Goal: Task Accomplishment & Management: Use online tool/utility

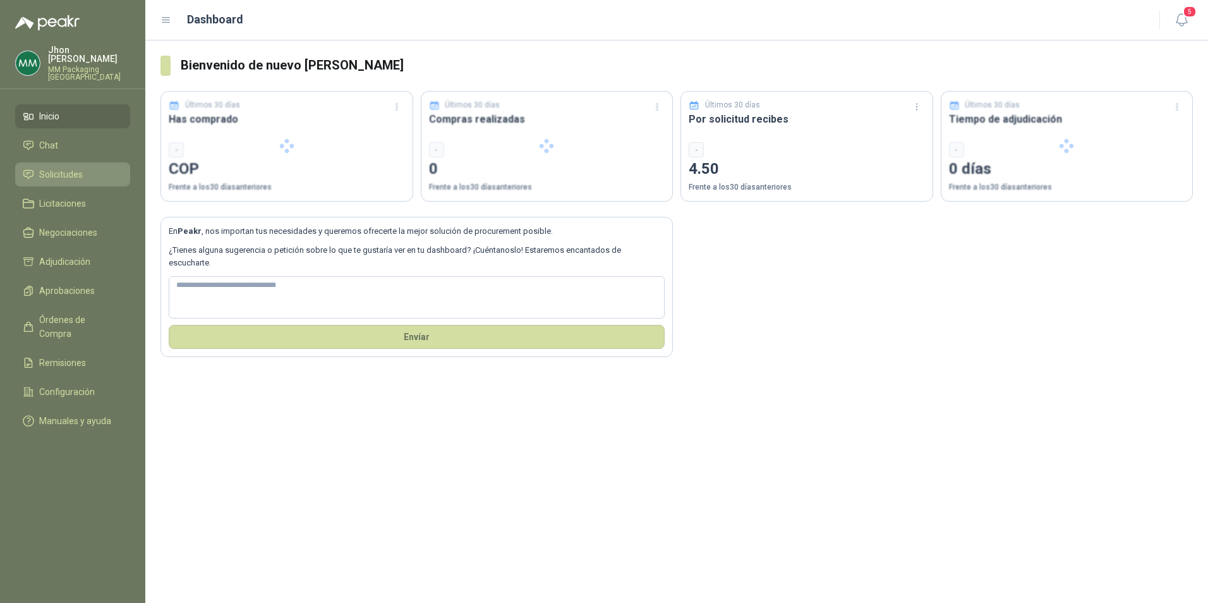
click at [46, 167] on span "Solicitudes" at bounding box center [61, 174] width 44 height 14
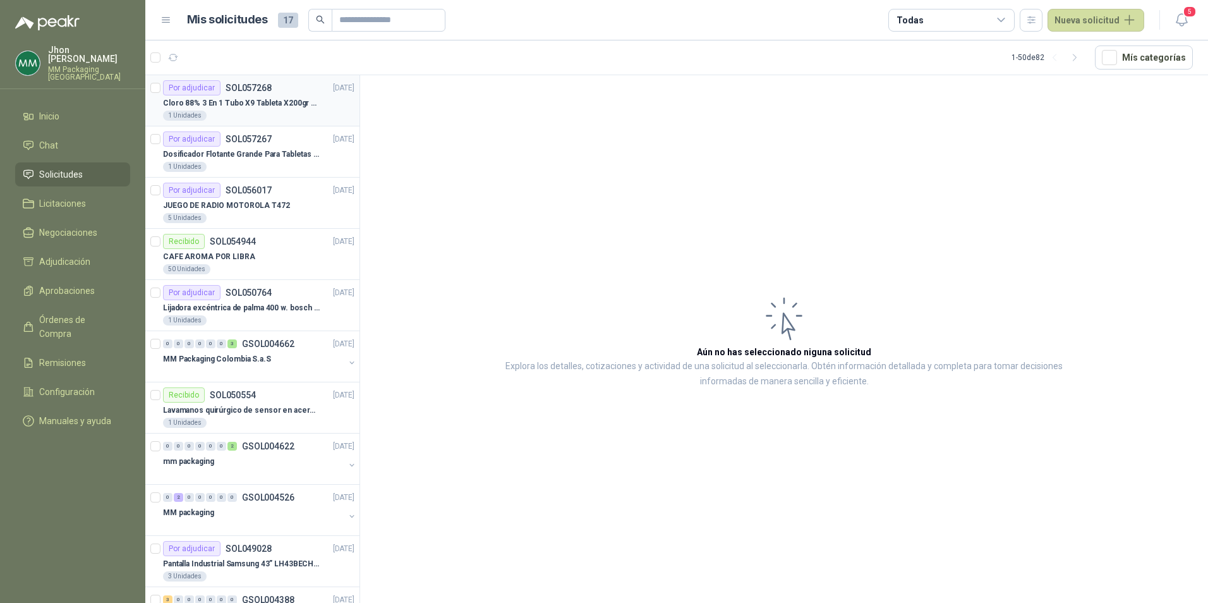
click at [274, 119] on div "1 Unidades" at bounding box center [258, 116] width 191 height 10
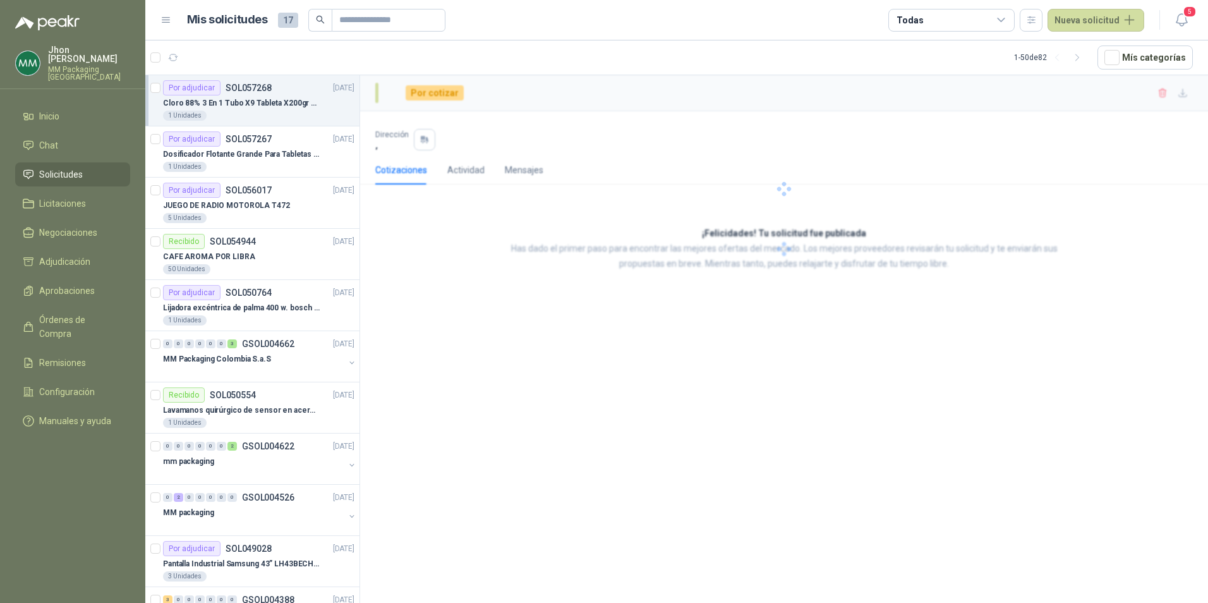
click at [281, 104] on p "Cloro 88% 3 En 1 Tubo X9 Tableta X200gr Oxycl" at bounding box center [241, 103] width 157 height 12
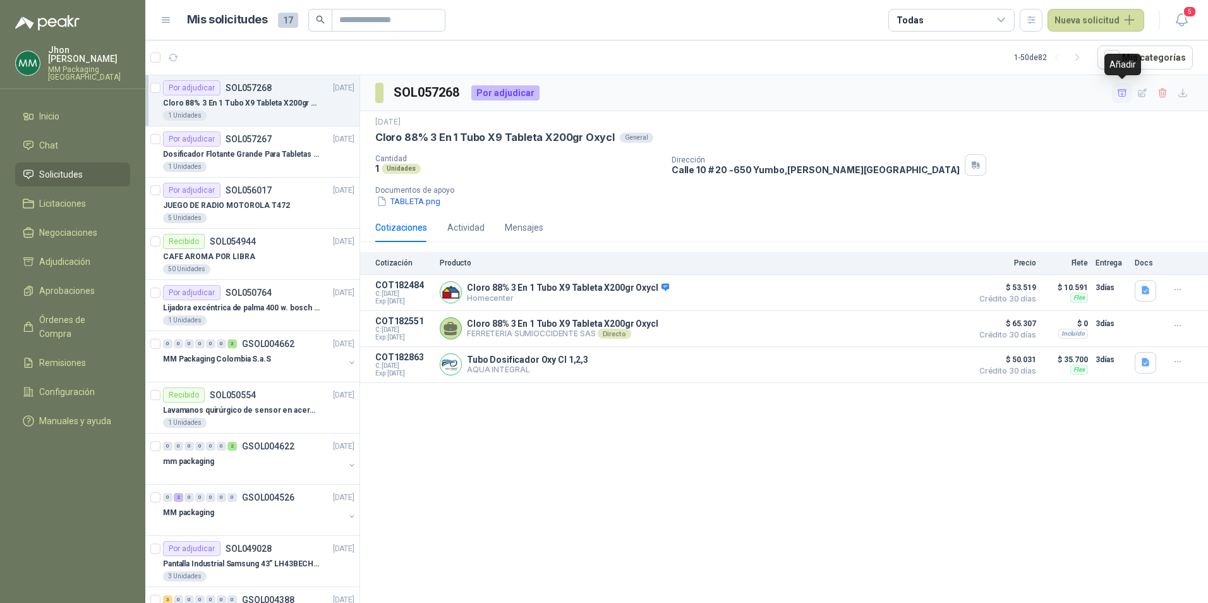
click at [1124, 93] on icon "button" at bounding box center [1122, 93] width 11 height 11
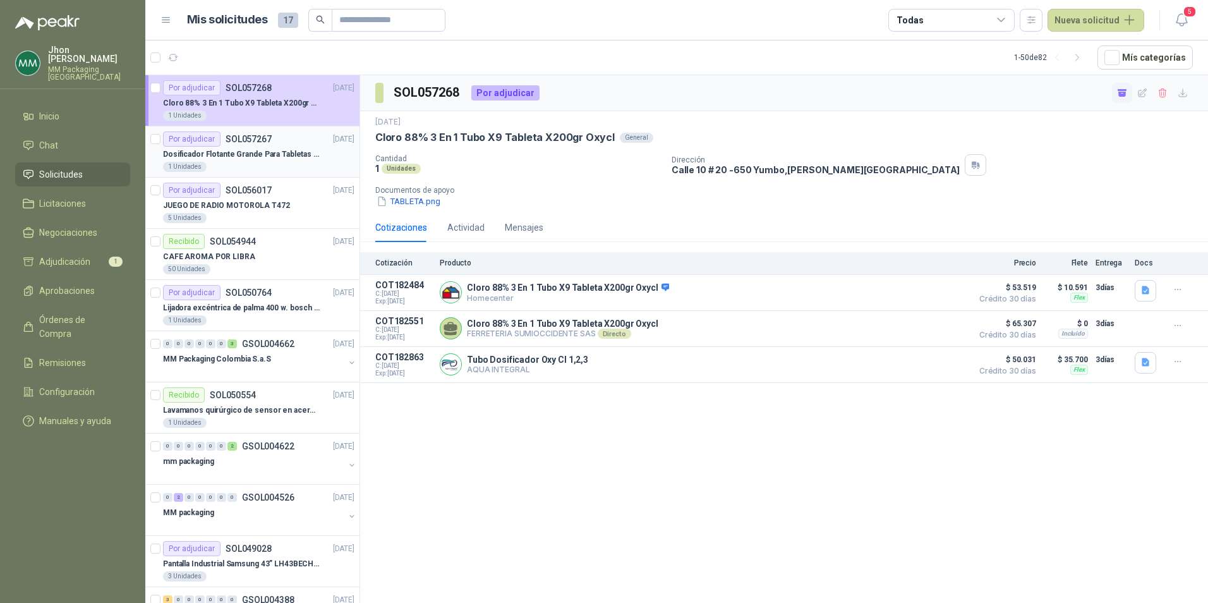
click at [197, 149] on p "Dosificador Flotante Grande Para Tabletas De Cloro Humboldt" at bounding box center [241, 155] width 157 height 12
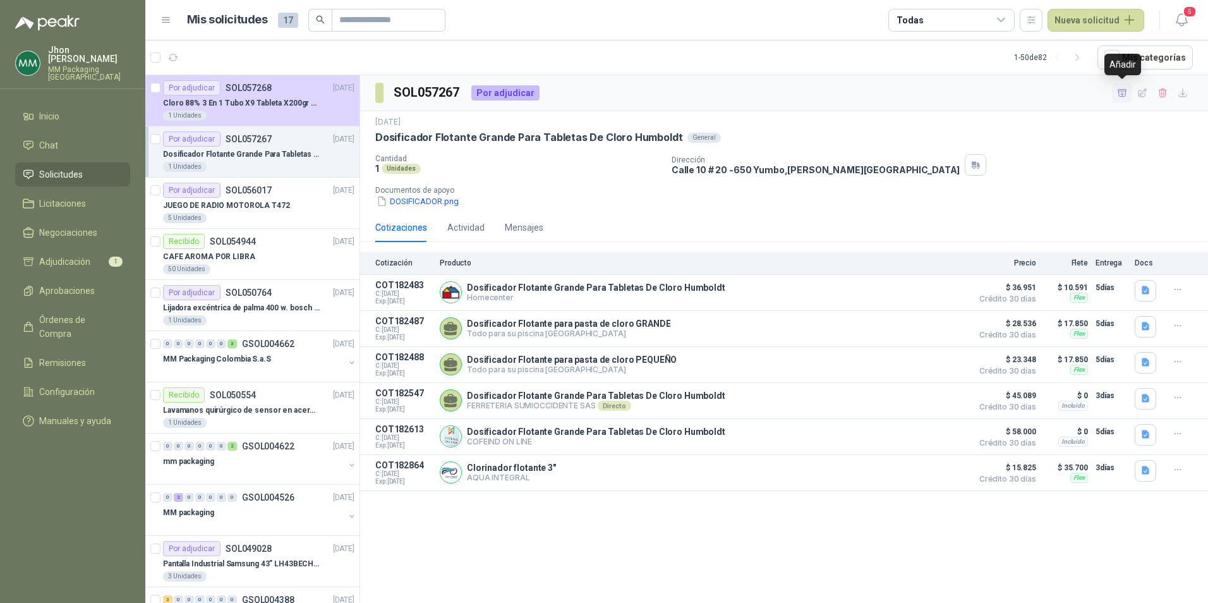
click at [1121, 95] on icon "button" at bounding box center [1122, 93] width 11 height 11
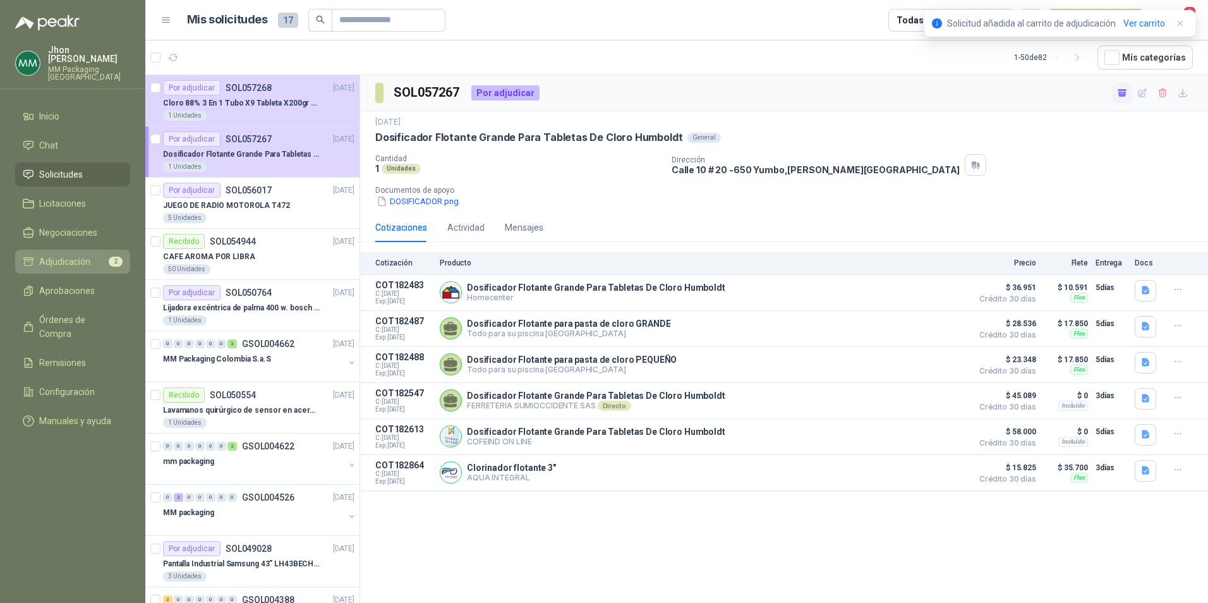
click at [46, 255] on span "Adjudicación" at bounding box center [64, 262] width 51 height 14
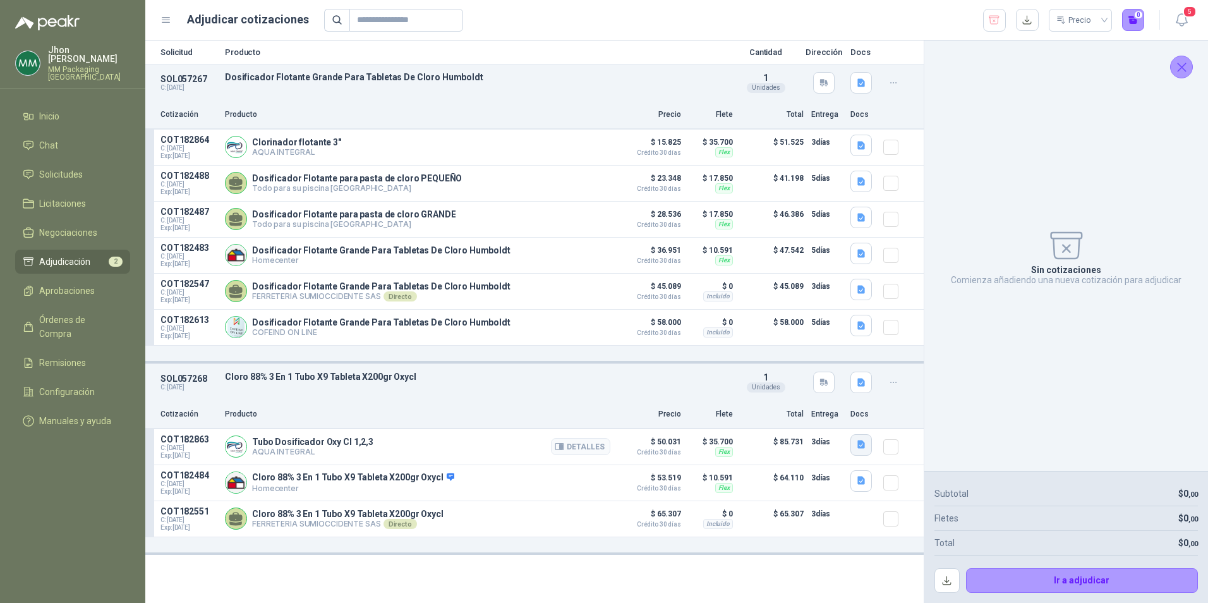
click at [866, 447] on icon "button" at bounding box center [861, 444] width 11 height 11
click at [843, 420] on button "image.png" at bounding box center [836, 420] width 55 height 13
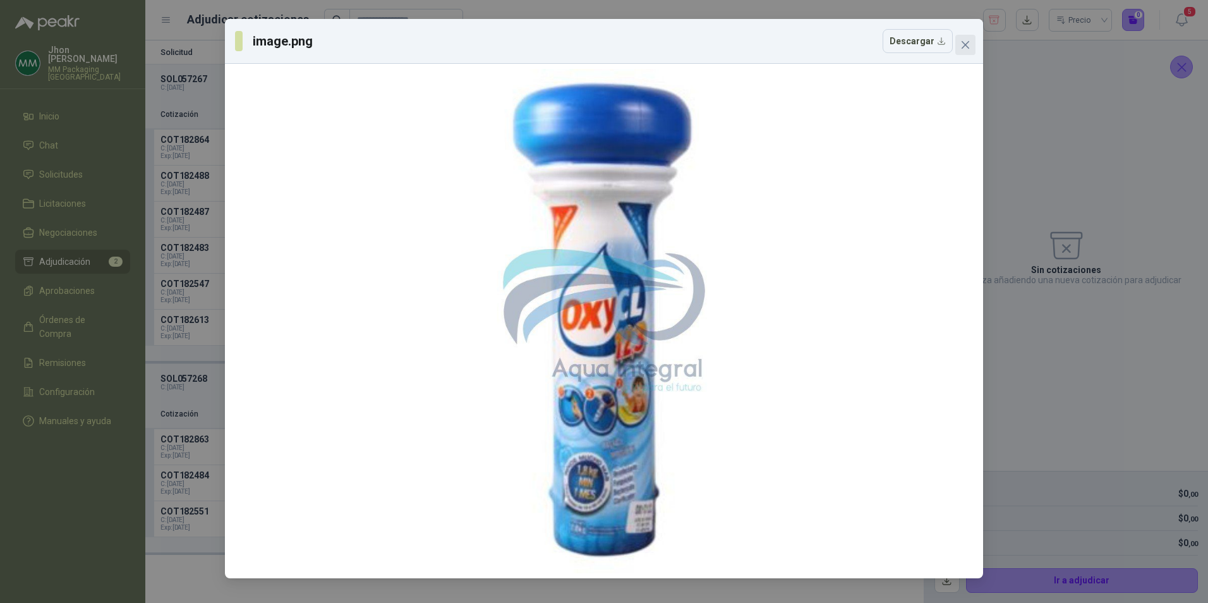
click at [966, 42] on icon "close" at bounding box center [966, 45] width 10 height 10
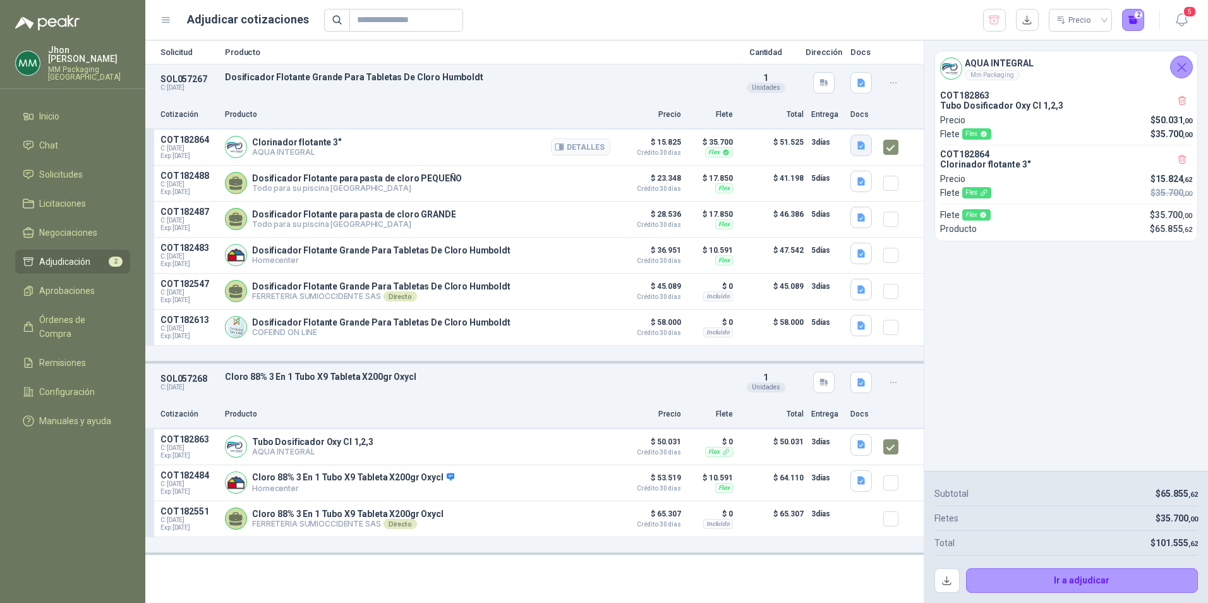
click at [867, 145] on button "button" at bounding box center [861, 145] width 21 height 21
click at [850, 119] on button "image.png" at bounding box center [836, 117] width 55 height 13
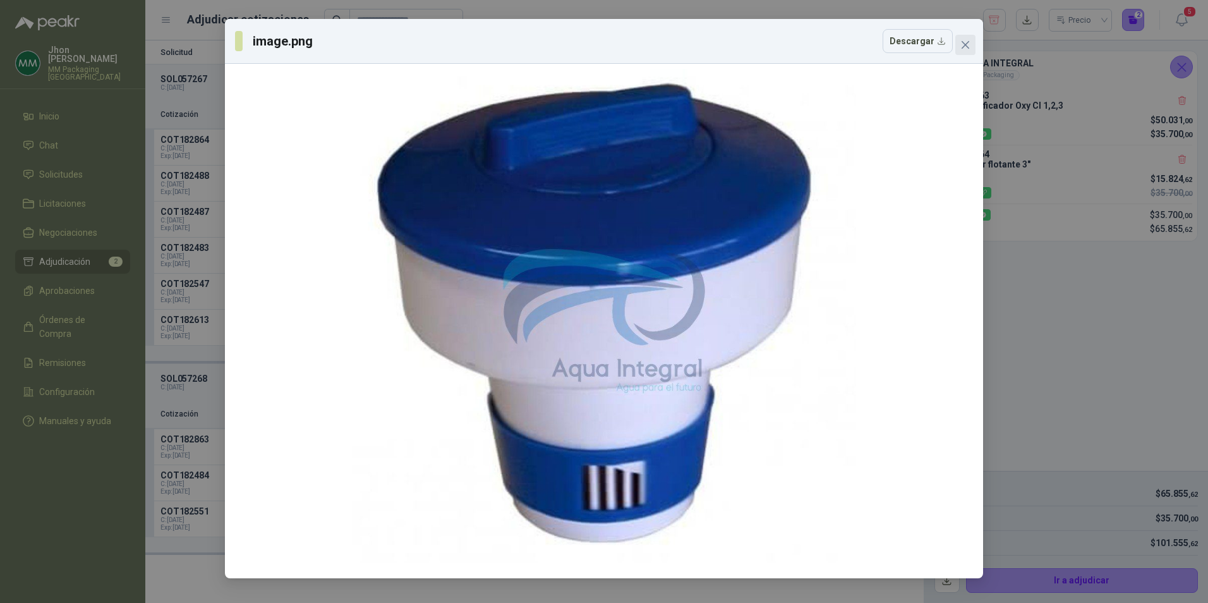
click at [971, 42] on span "Close" at bounding box center [966, 45] width 20 height 10
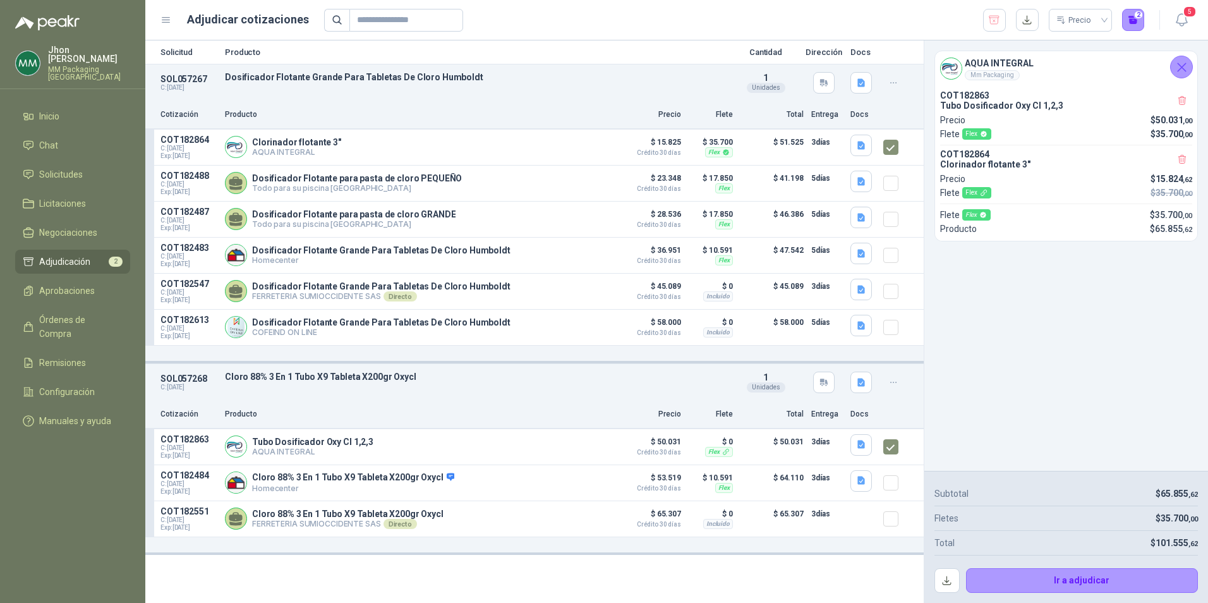
click at [1174, 61] on icon "Cerrar" at bounding box center [1182, 67] width 16 height 16
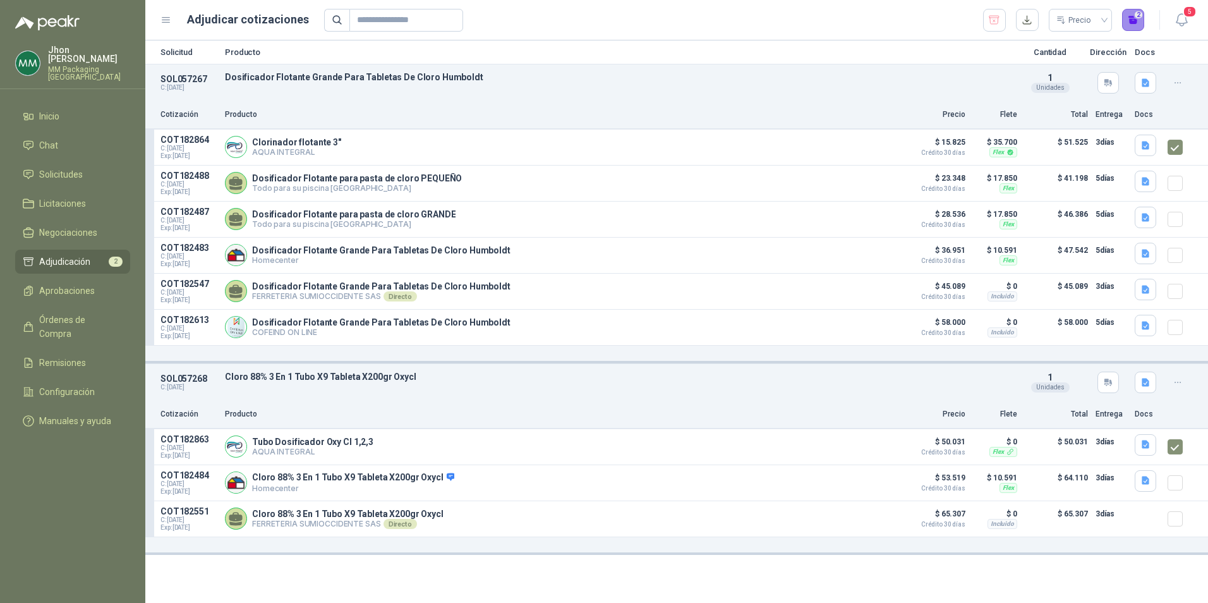
click at [1138, 21] on button "2" at bounding box center [1133, 20] width 23 height 23
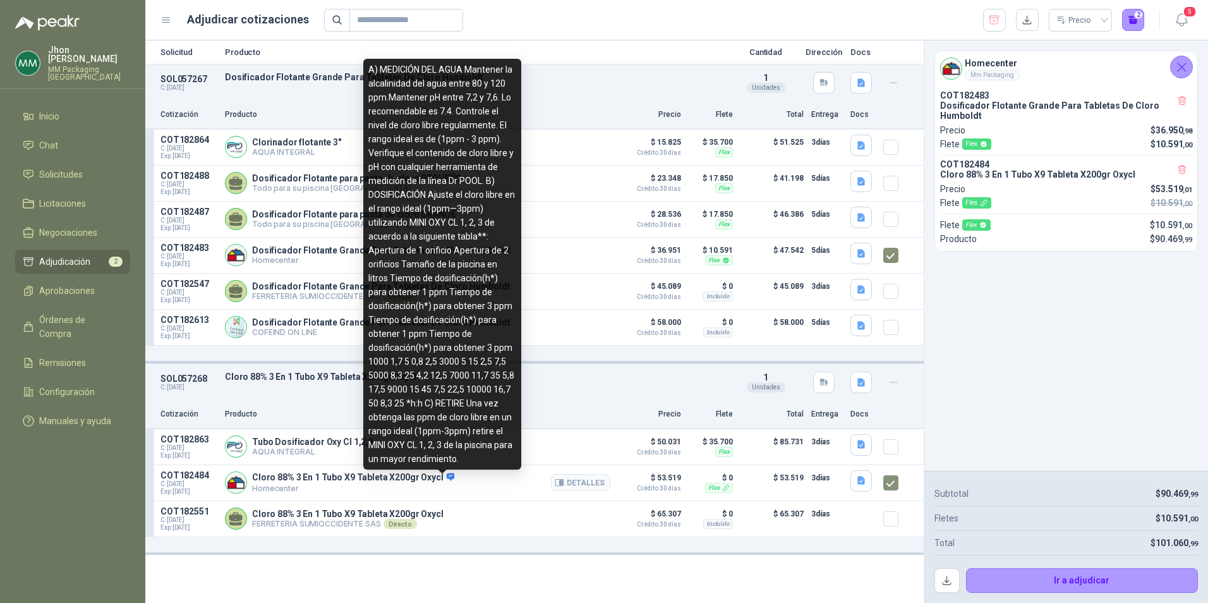
click at [446, 478] on icon at bounding box center [450, 476] width 9 height 9
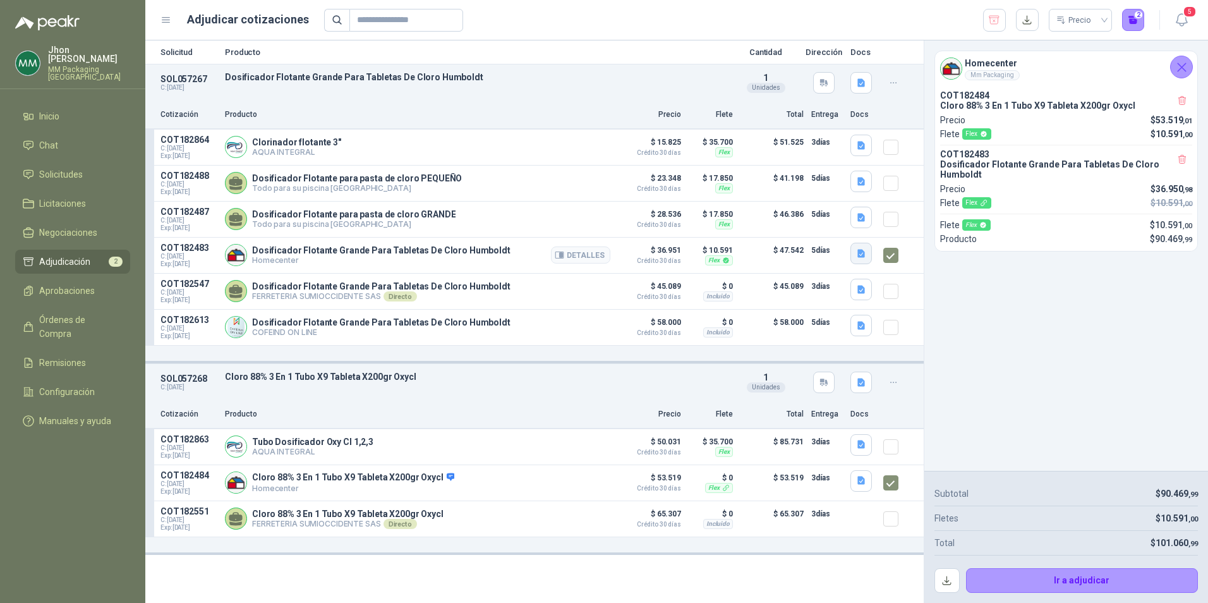
click at [859, 257] on icon "button" at bounding box center [862, 253] width 8 height 8
click at [834, 213] on button "image.png" at bounding box center [836, 214] width 55 height 13
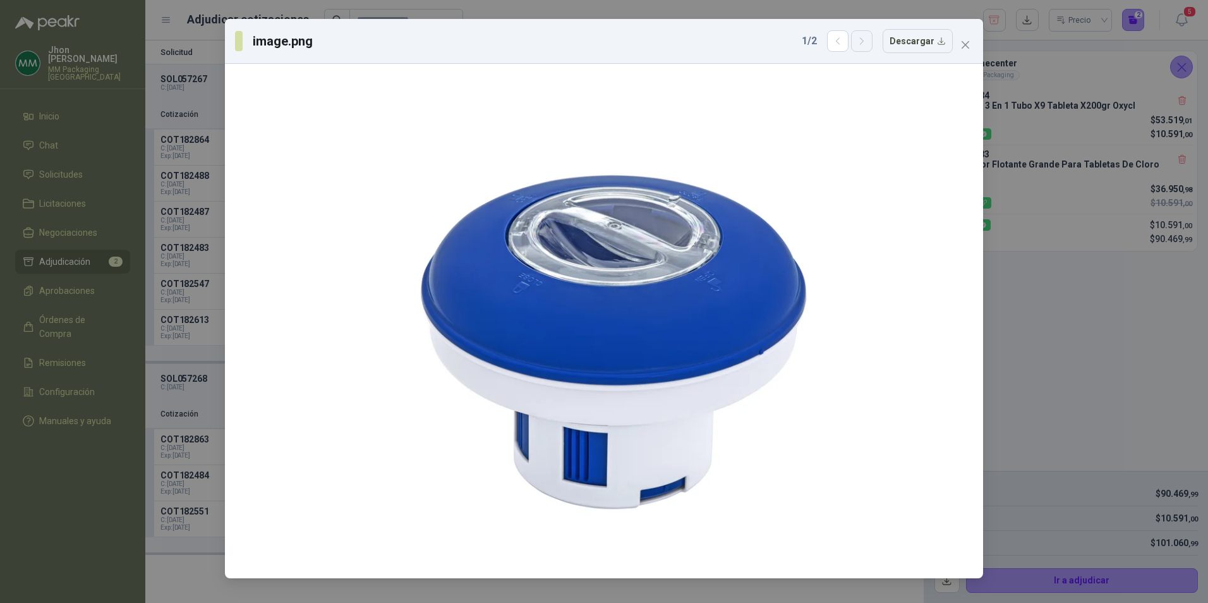
click at [867, 40] on icon "button" at bounding box center [862, 41] width 11 height 11
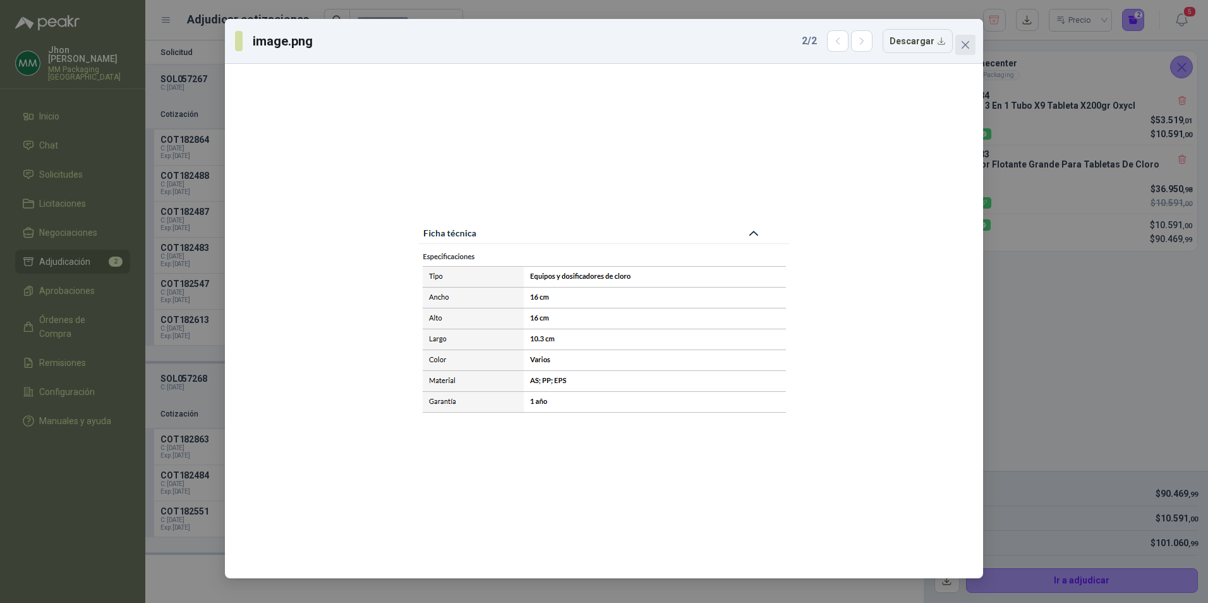
click at [964, 39] on button "Close" at bounding box center [966, 45] width 20 height 20
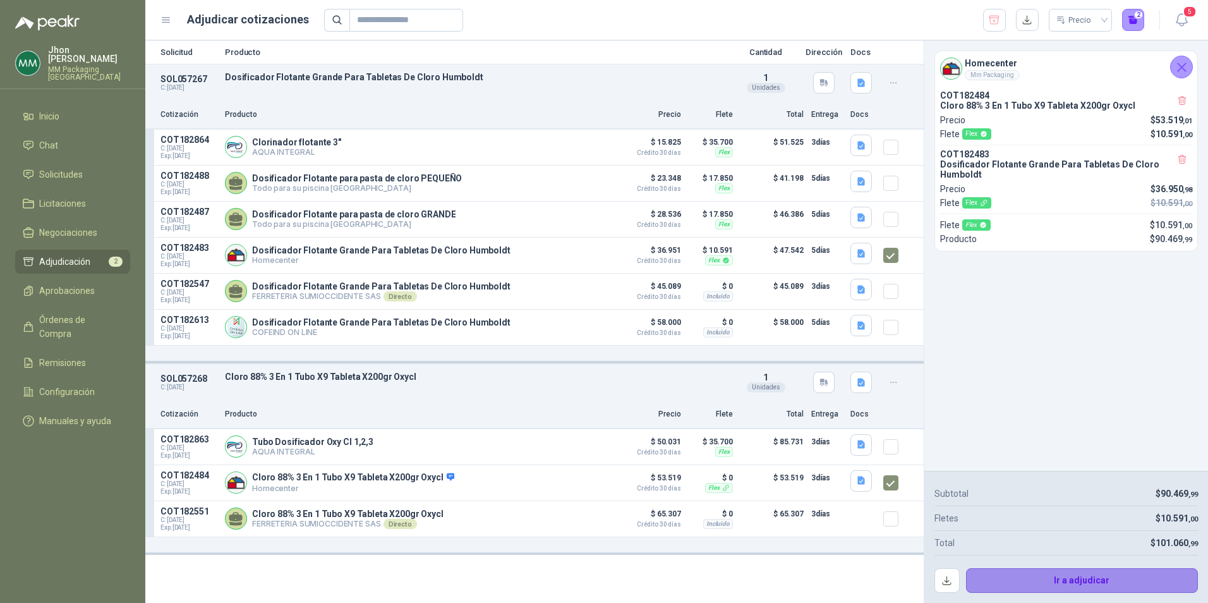
click at [1073, 581] on button "Ir a adjudicar" at bounding box center [1082, 580] width 233 height 25
